Goal: Task Accomplishment & Management: Complete application form

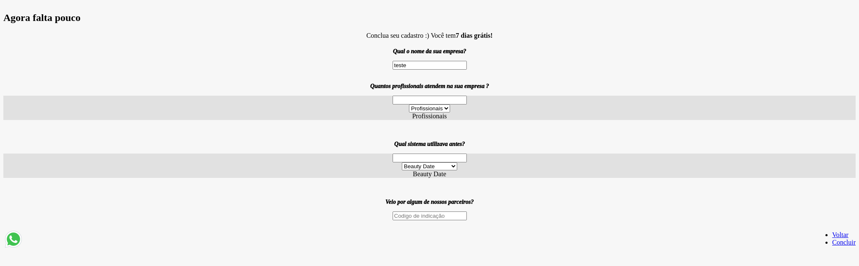
click at [454, 70] on input "teste" at bounding box center [429, 65] width 74 height 9
type input "teste"
drag, startPoint x: 430, startPoint y: 139, endPoint x: 426, endPoint y: 151, distance: 12.1
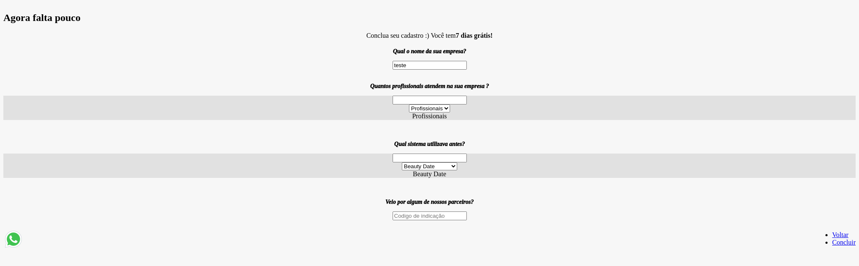
click at [430, 119] on label "Profissionais" at bounding box center [429, 115] width 35 height 7
click at [198, 263] on li "1" at bounding box center [109, 267] width 178 height 8
click at [832, 242] on link "Concluir" at bounding box center [843, 242] width 23 height 7
click at [832, 239] on link "Concluir" at bounding box center [843, 242] width 23 height 7
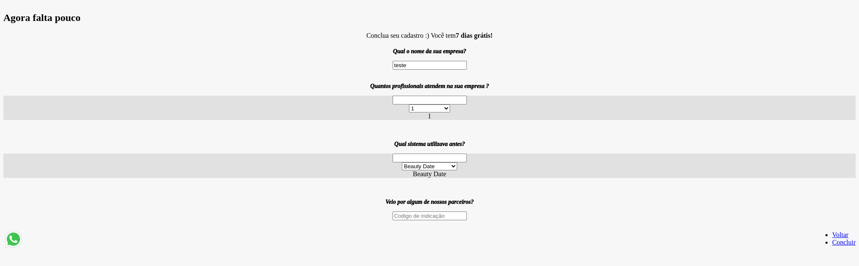
click at [832, 243] on link "Concluir" at bounding box center [843, 242] width 23 height 7
click at [832, 245] on link "Concluir" at bounding box center [843, 242] width 23 height 7
drag, startPoint x: 527, startPoint y: 245, endPoint x: 538, endPoint y: 241, distance: 11.3
click at [832, 244] on link "Concluir" at bounding box center [843, 242] width 23 height 7
drag, startPoint x: 532, startPoint y: 239, endPoint x: 537, endPoint y: 238, distance: 5.3
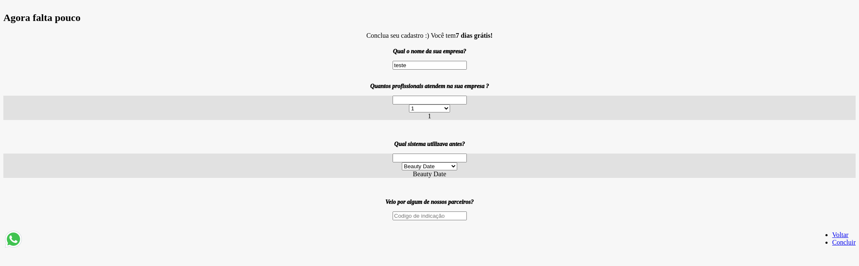
click at [832, 239] on link "Concluir" at bounding box center [843, 242] width 23 height 7
